Goal: Transaction & Acquisition: Purchase product/service

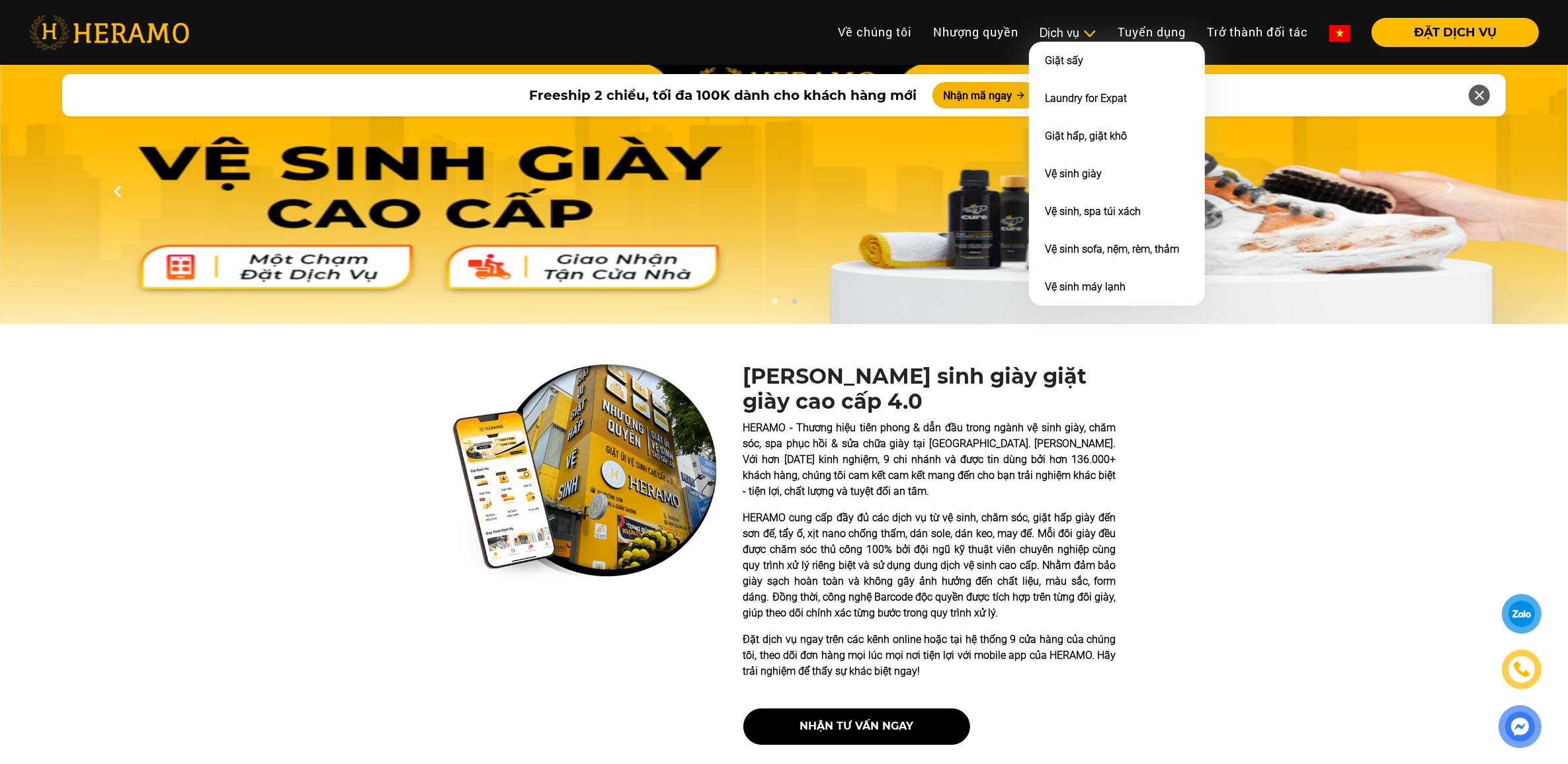
click at [1045, 31] on div "Dịch vụ" at bounding box center [1069, 33] width 57 height 18
click at [1103, 69] on li "Giặt sấy" at bounding box center [1117, 60] width 176 height 37
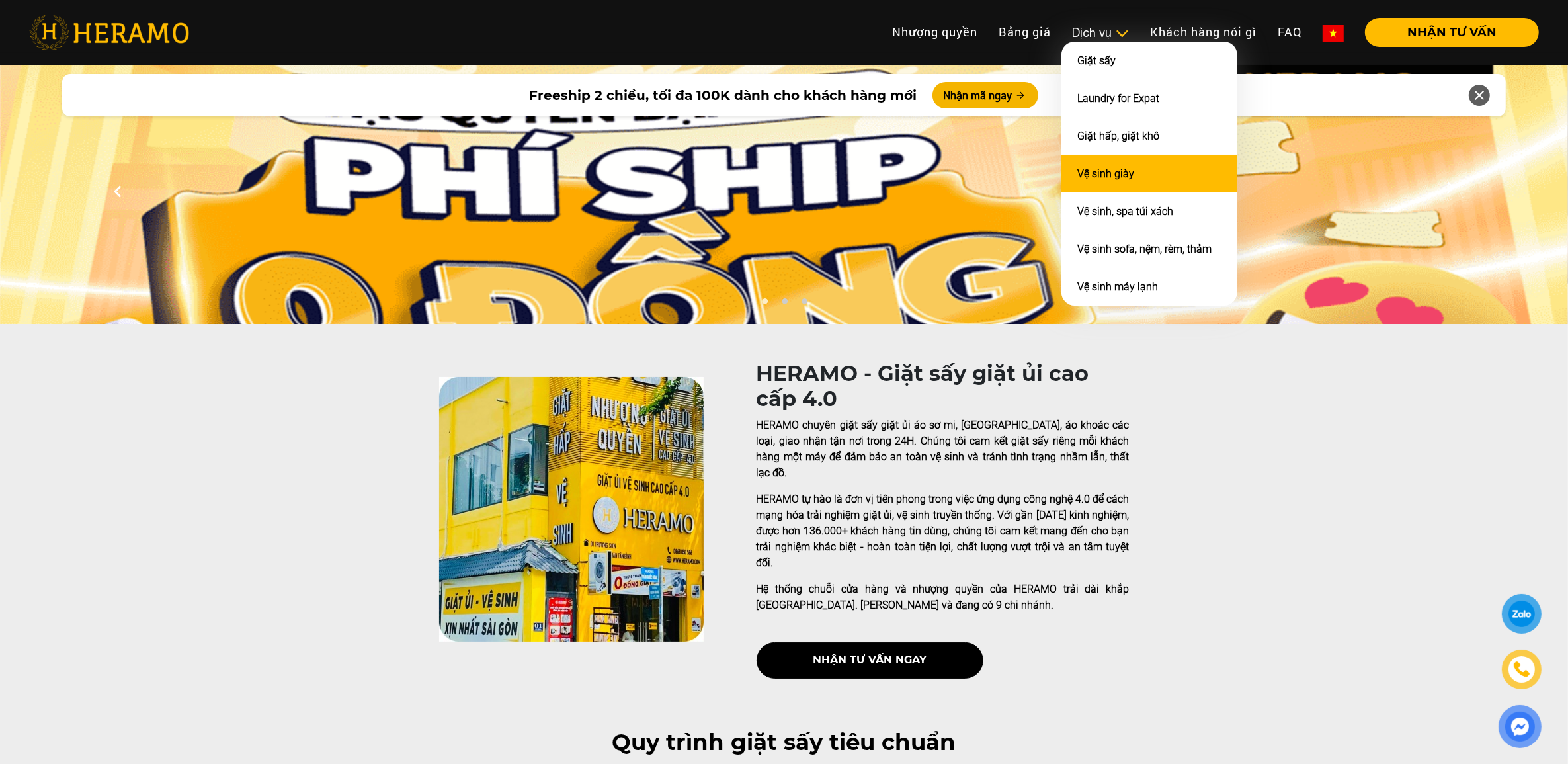
click at [1101, 177] on link "Vệ sinh giày" at bounding box center [1106, 173] width 57 height 12
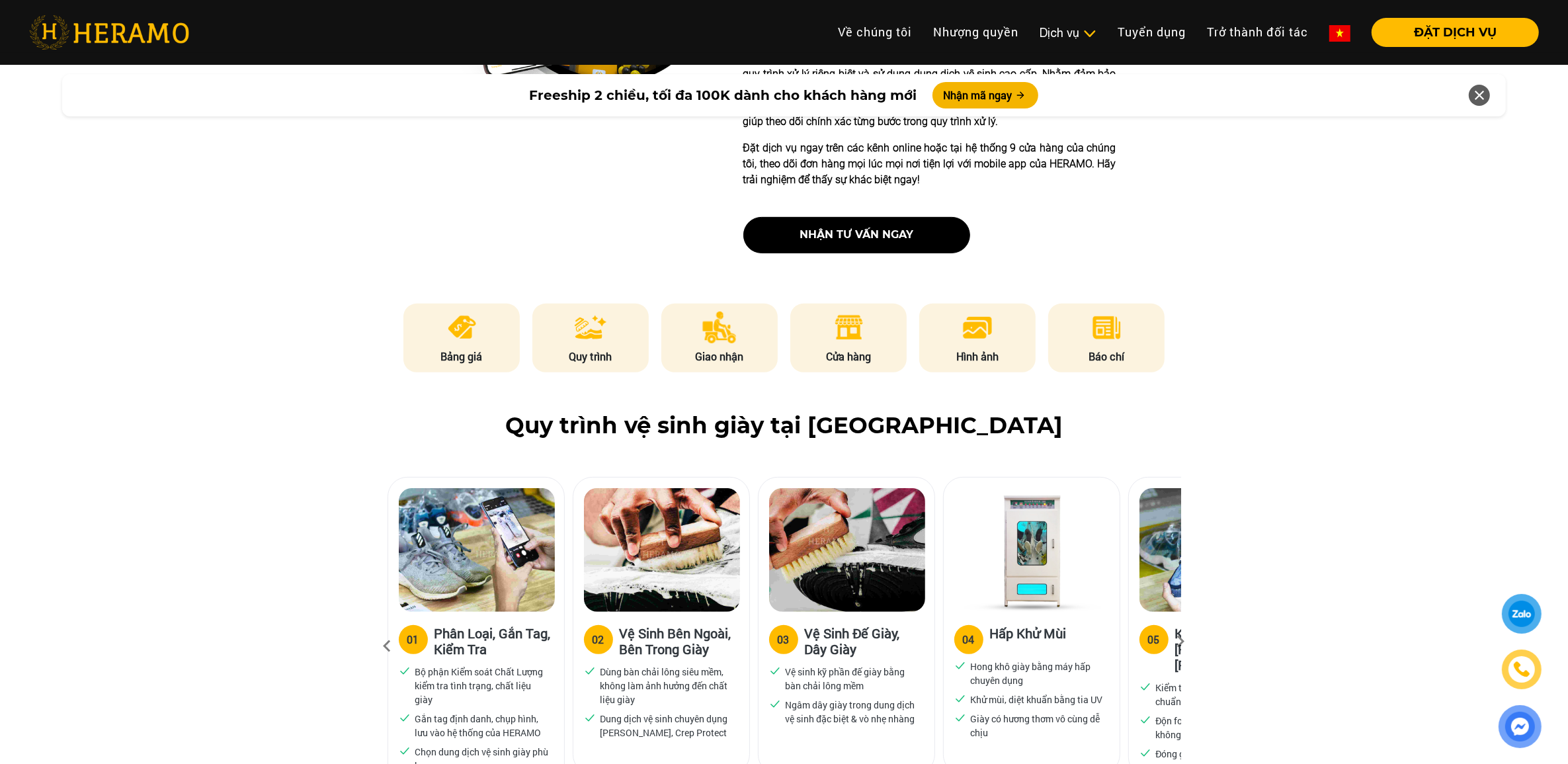
scroll to position [496, 0]
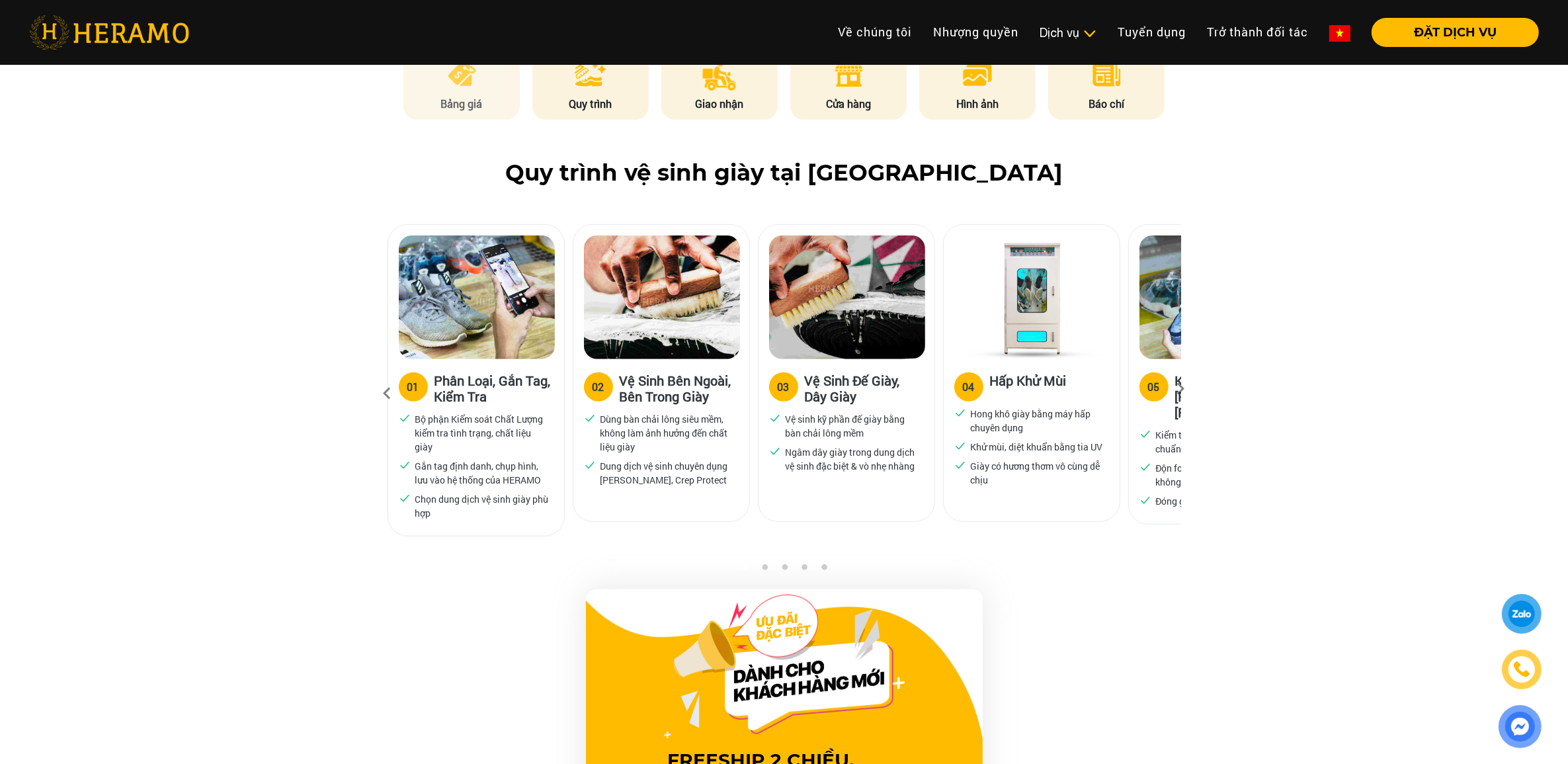
click at [455, 101] on p "Bảng giá" at bounding box center [461, 103] width 116 height 16
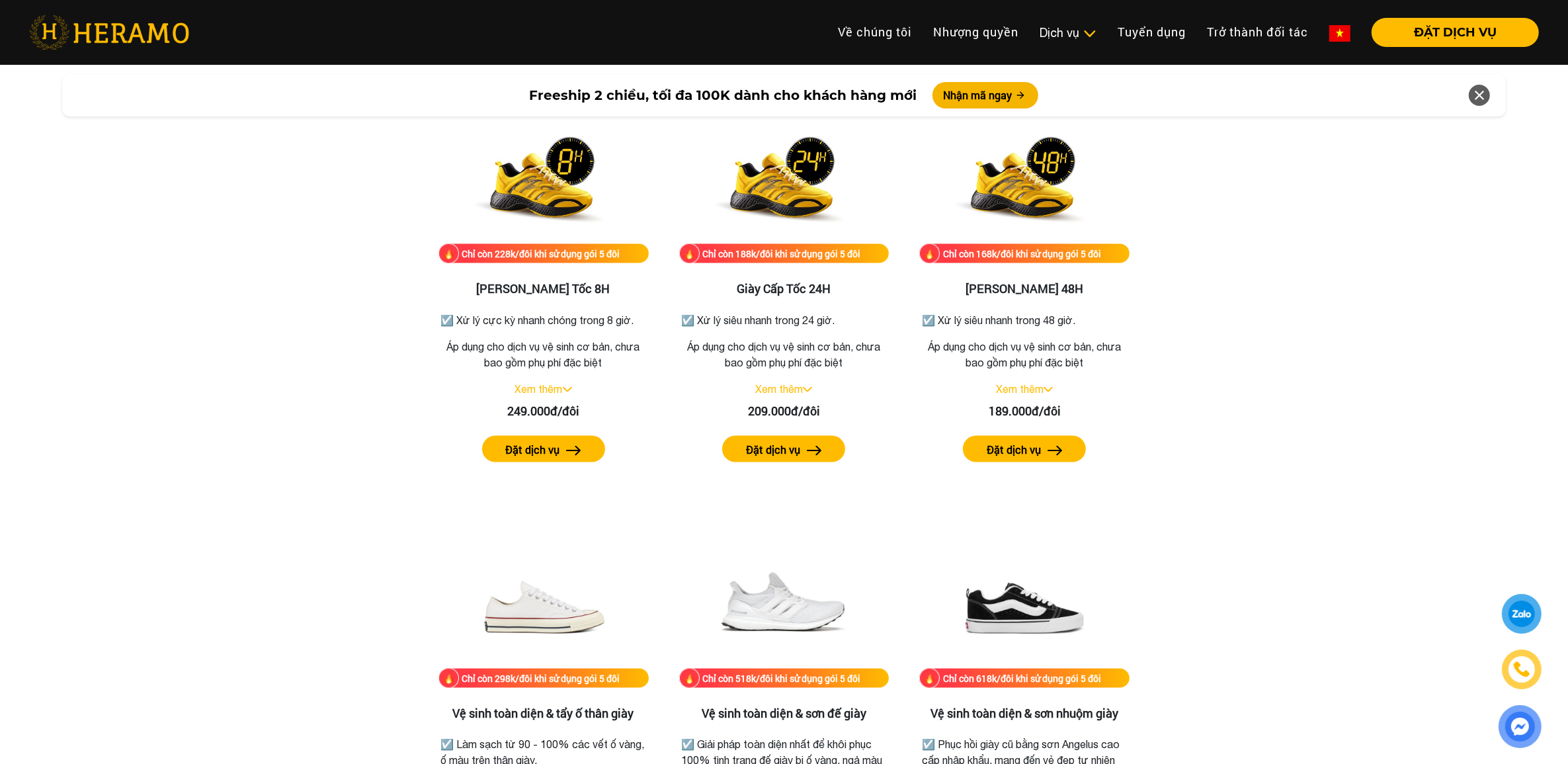
scroll to position [1781, 0]
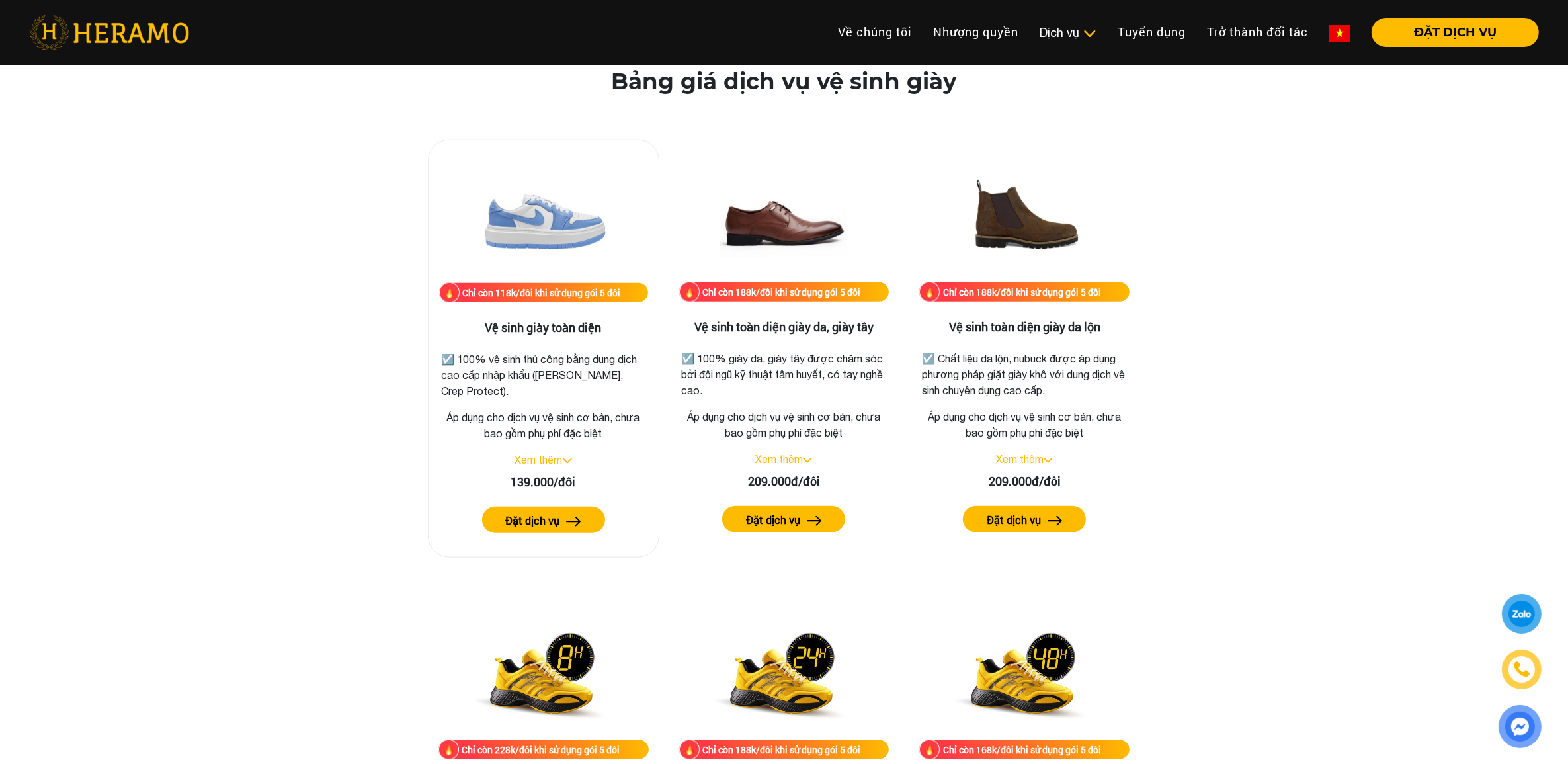
click at [527, 458] on link "Xem thêm" at bounding box center [539, 460] width 48 height 12
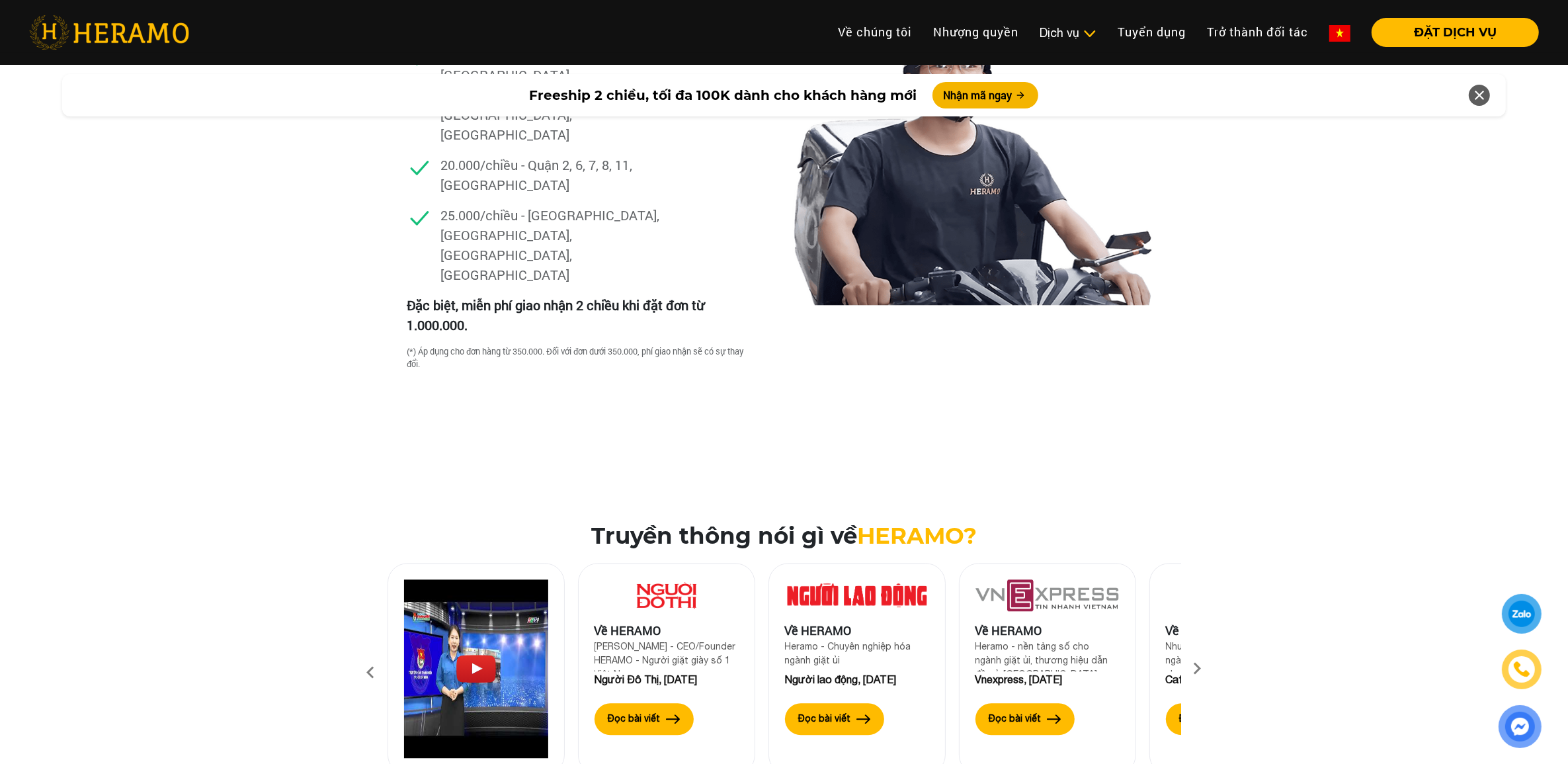
scroll to position [3762, 0]
